Goal: Information Seeking & Learning: Learn about a topic

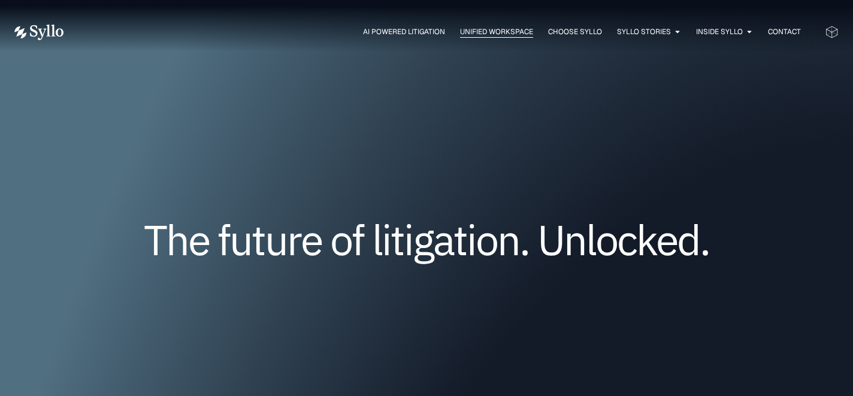
click at [460, 37] on div "Unified Workspace" at bounding box center [496, 31] width 73 height 11
click at [394, 29] on span "AI Powered Litigation" at bounding box center [404, 31] width 82 height 11
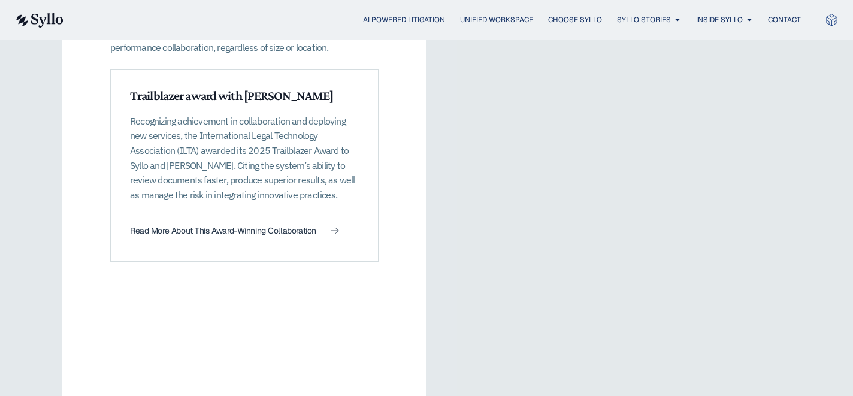
scroll to position [1982, 0]
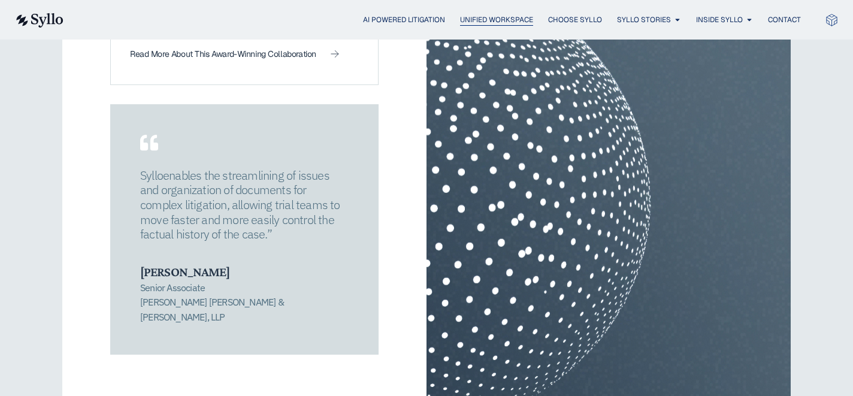
click at [477, 24] on span "Unified Workspace" at bounding box center [496, 19] width 73 height 11
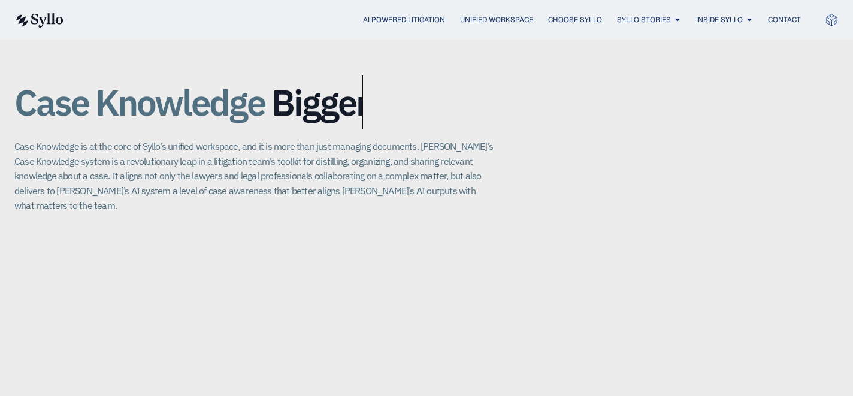
scroll to position [245, 0]
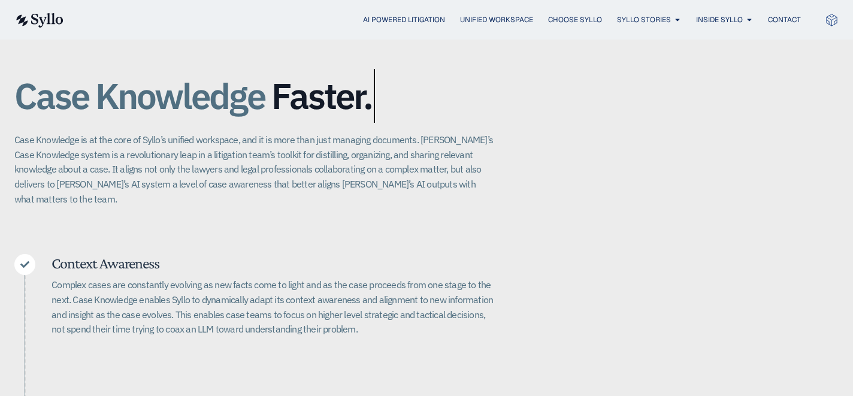
click at [402, 179] on p "Case Knowledge is at the core of Syllo’s unified workspace, and it is more than…" at bounding box center [253, 169] width 479 height 74
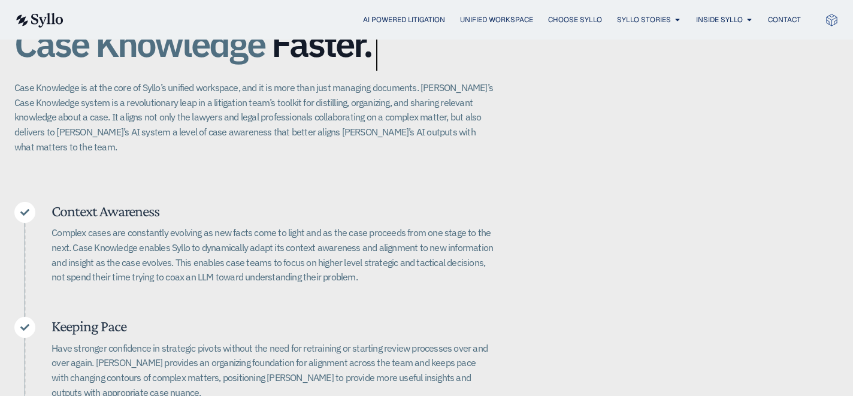
scroll to position [183, 0]
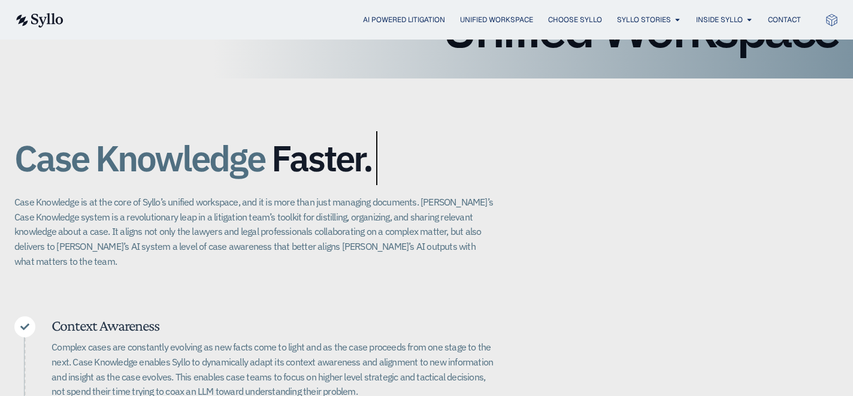
click at [15, 203] on p "Case Knowledge is at the core of Syllo’s unified workspace, and it is more than…" at bounding box center [253, 232] width 479 height 74
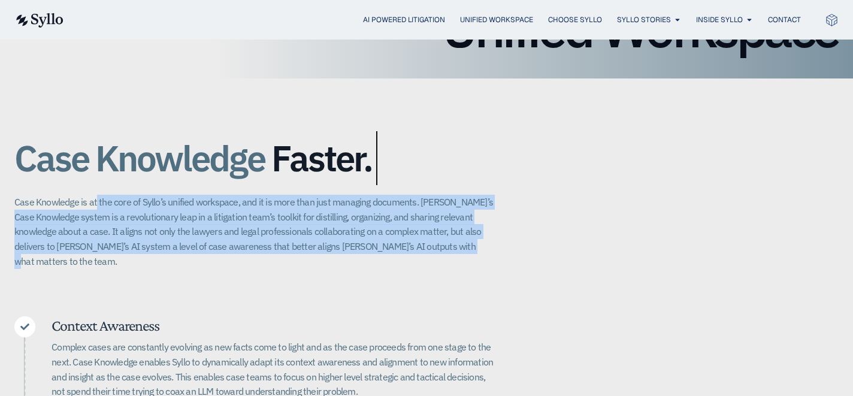
drag, startPoint x: 95, startPoint y: 201, endPoint x: 476, endPoint y: 251, distance: 383.7
click at [476, 251] on p "Case Knowledge is at the core of Syllo’s unified workspace, and it is more than…" at bounding box center [253, 232] width 479 height 74
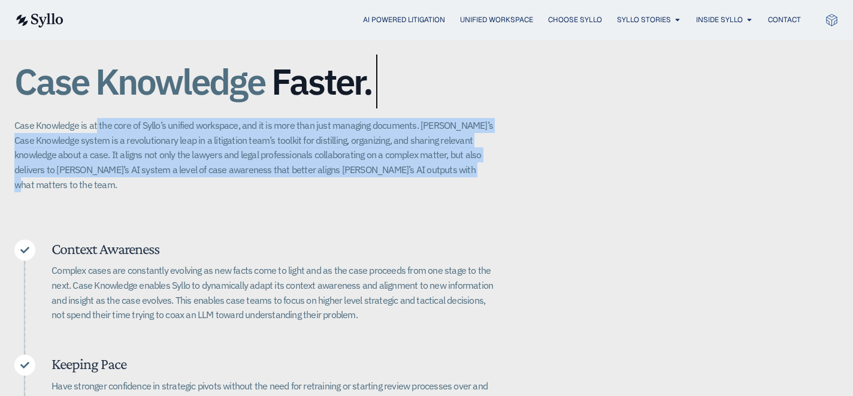
scroll to position [259, 0]
click at [124, 143] on p "Case Knowledge is at the core of Syllo’s unified workspace, and it is more than…" at bounding box center [253, 155] width 479 height 74
drag, startPoint x: 99, startPoint y: 126, endPoint x: 466, endPoint y: 172, distance: 370.1
click at [466, 172] on p "Case Knowledge is at the core of Syllo’s unified workspace, and it is more than…" at bounding box center [253, 155] width 479 height 74
copy p "the core of Syllo’s unified workspace, and it is more than just managing docume…"
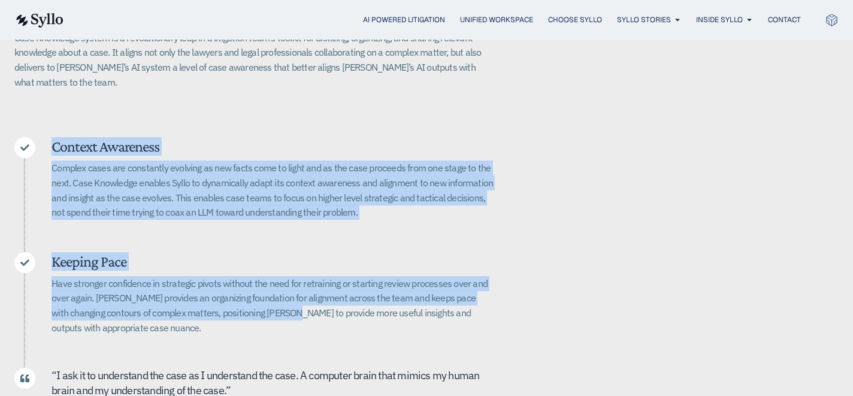
scroll to position [377, 0]
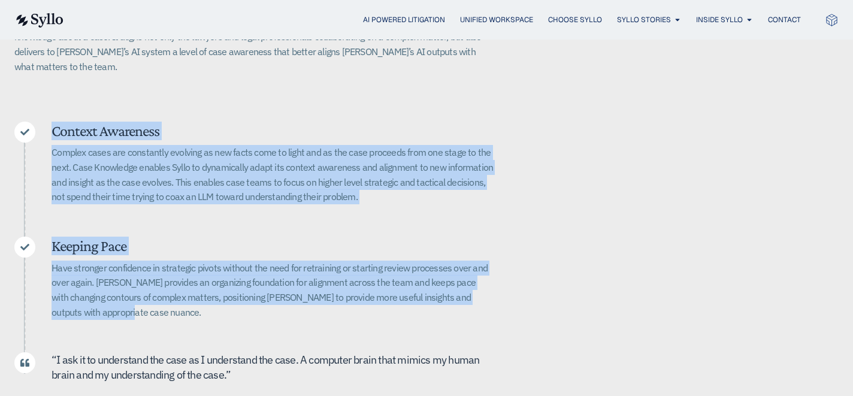
drag, startPoint x: 55, startPoint y: 146, endPoint x: 264, endPoint y: 294, distance: 256.1
click at [264, 294] on div "Context Awareness Complex cases are constantly evolving as new facts come to li…" at bounding box center [253, 281] width 479 height 319
copy div "Context Awareness Complex cases are constantly evolving as new facts come to li…"
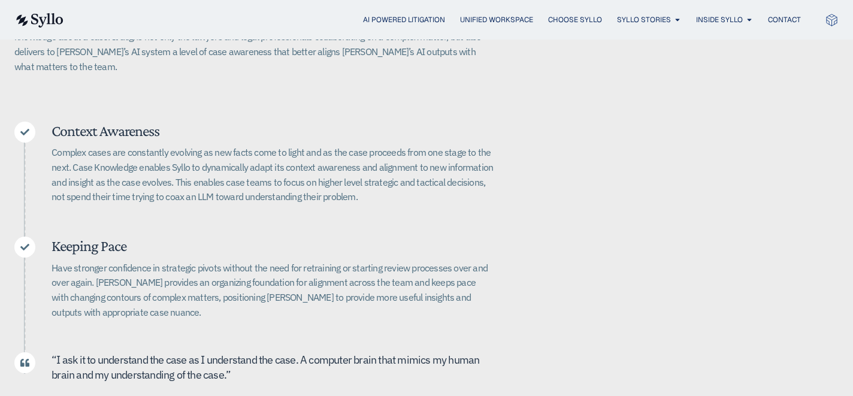
click at [500, 289] on div "Case Knowledge Better. Bigger. Faster. Case Knowledge is at the core of Syllo’s…" at bounding box center [426, 186] width 824 height 605
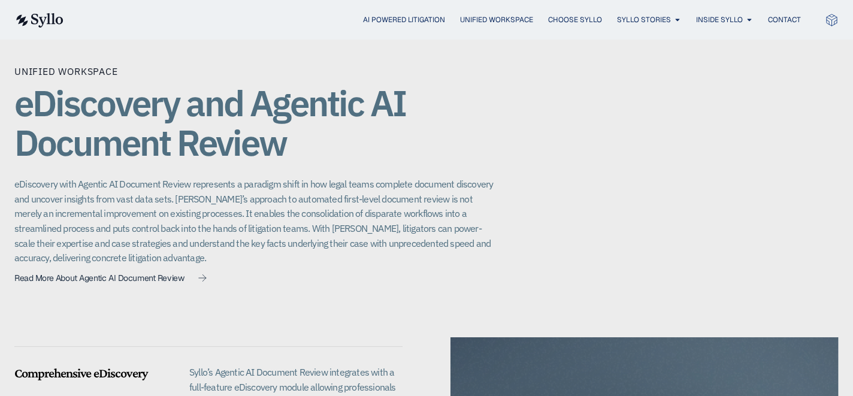
scroll to position [870, 0]
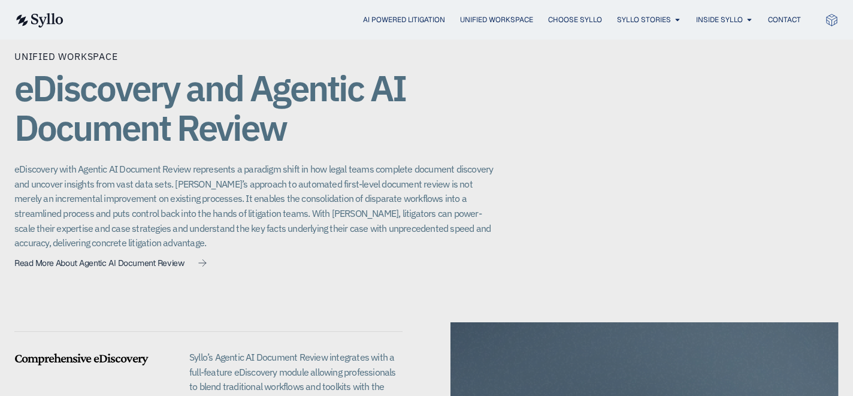
click at [12, 149] on div "Unified Workspace eDiscovery and Agentic AI Document Review eDiscovery with Age…" at bounding box center [426, 361] width 853 height 730
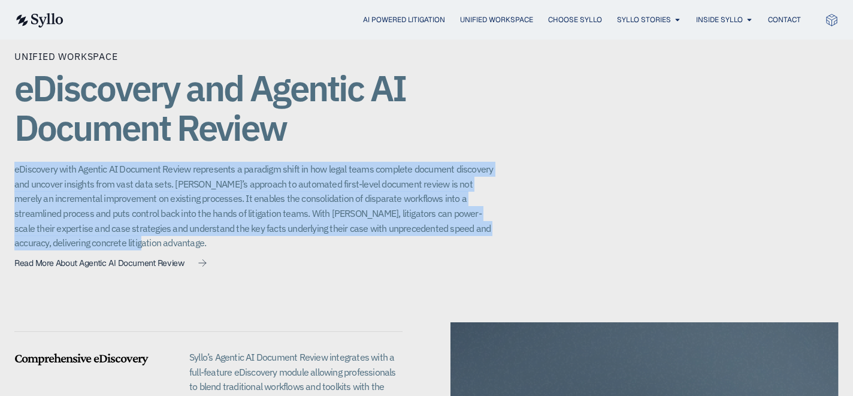
drag, startPoint x: 11, startPoint y: 155, endPoint x: 341, endPoint y: 229, distance: 338.4
click at [341, 229] on div "Unified Workspace eDiscovery and Agentic AI Document Review eDiscovery with Age…" at bounding box center [426, 361] width 853 height 730
copy p "eDiscovery with Agentic AI Document Review represents a paradigm shift in how l…"
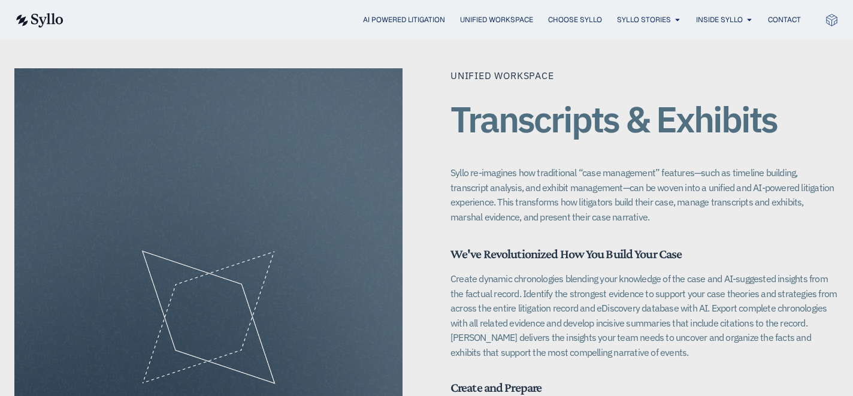
scroll to position [1576, 0]
